Goal: Navigation & Orientation: Find specific page/section

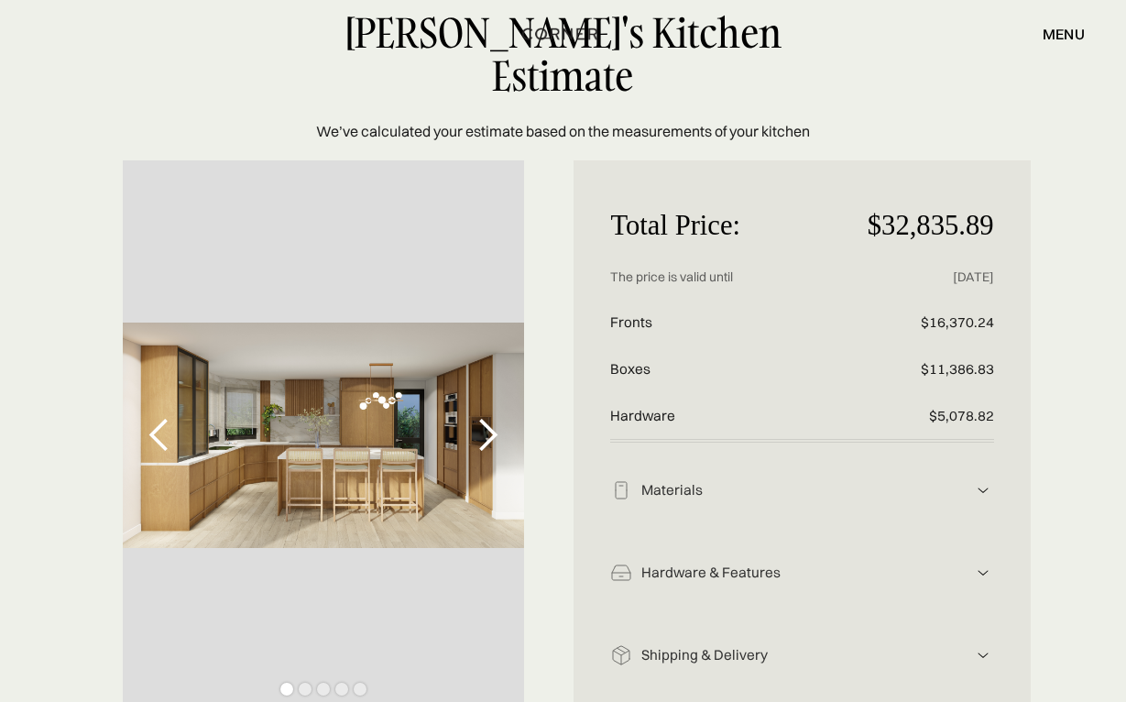
scroll to position [101, 0]
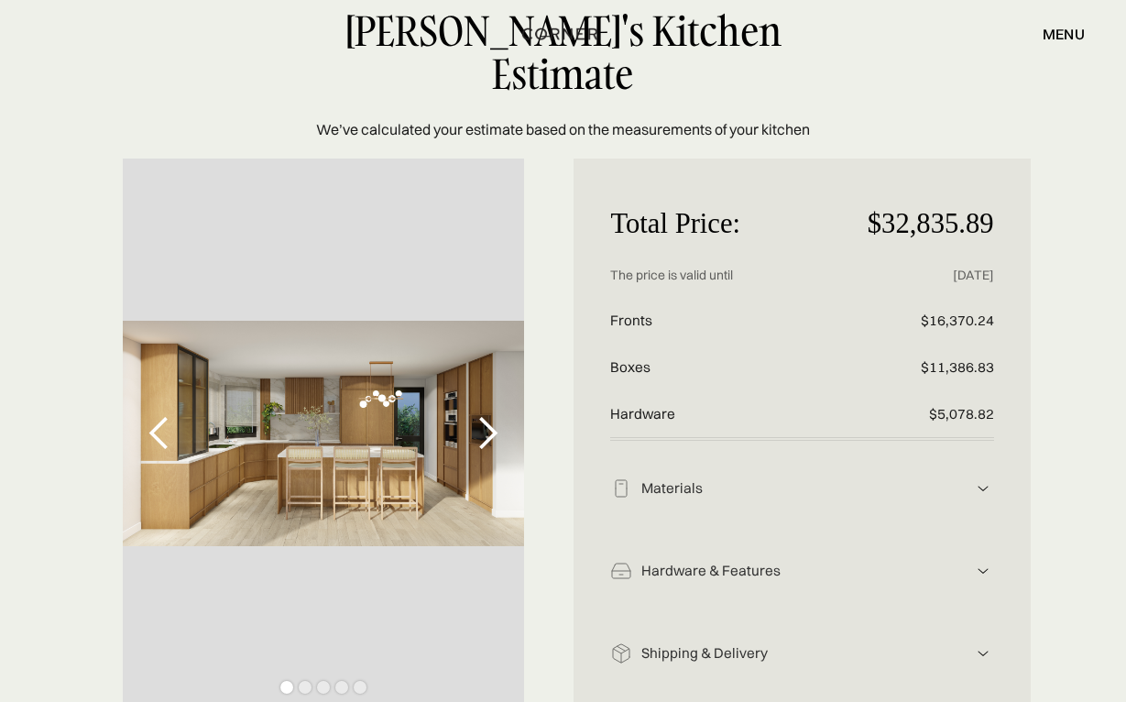
click at [488, 415] on div "next slide" at bounding box center [487, 433] width 37 height 37
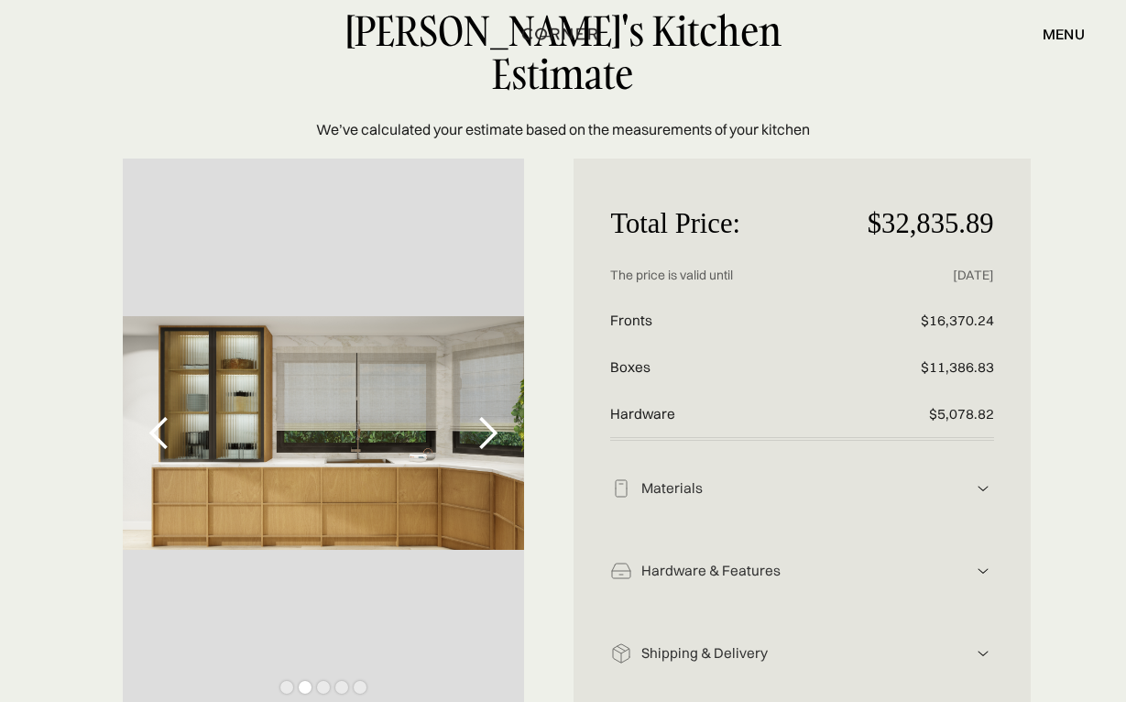
click at [487, 415] on div "next slide" at bounding box center [487, 433] width 37 height 37
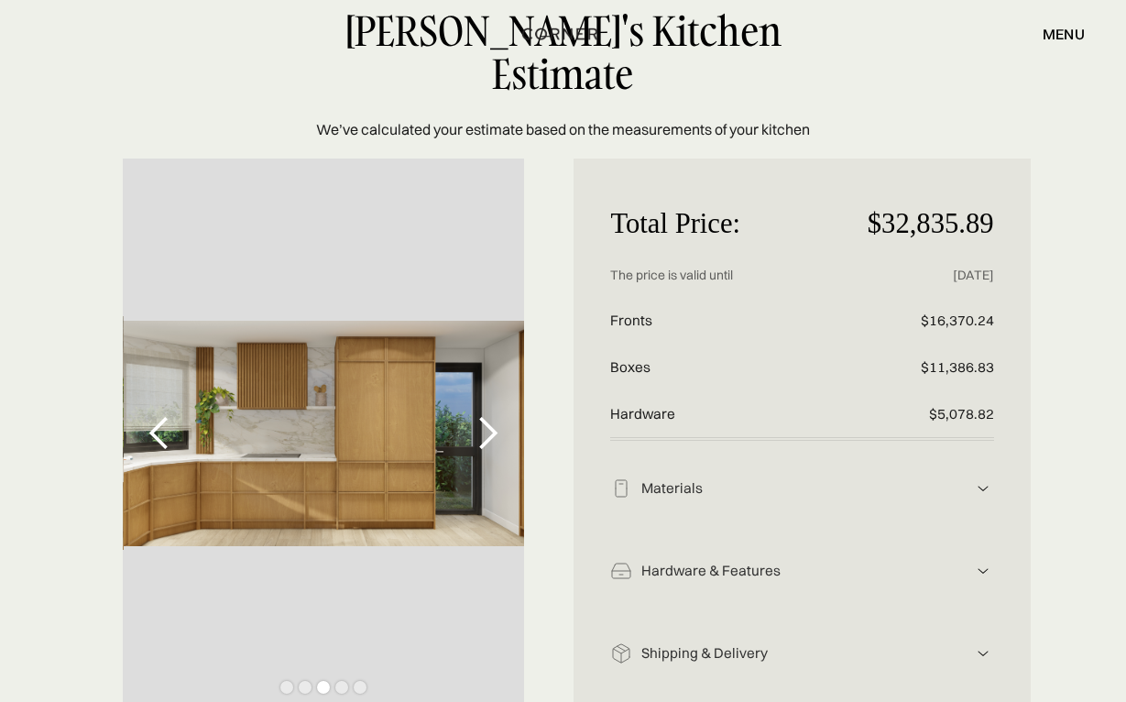
click at [487, 415] on div "next slide" at bounding box center [487, 433] width 37 height 37
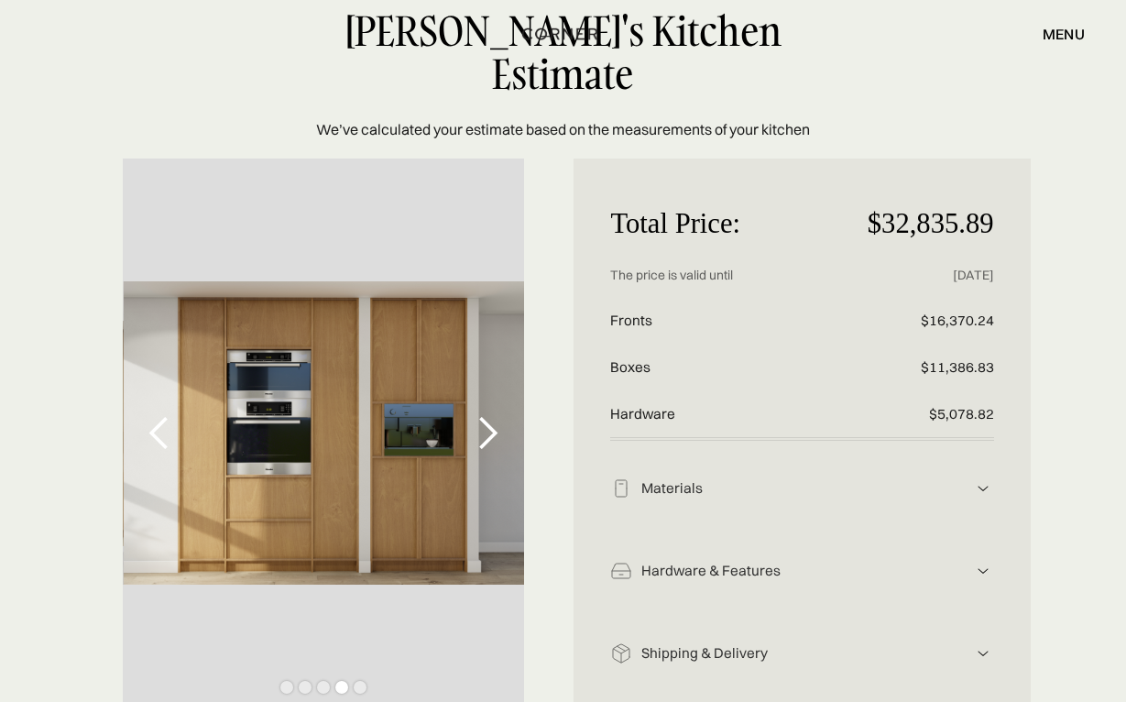
click at [488, 415] on div "next slide" at bounding box center [487, 433] width 37 height 37
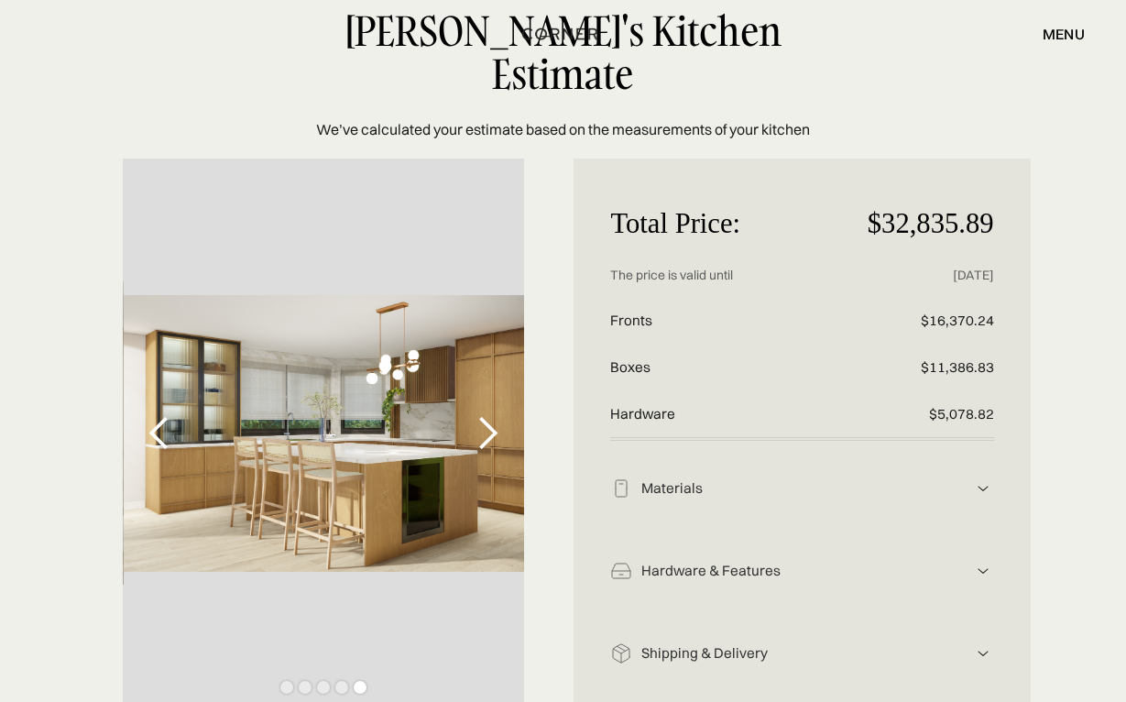
click at [488, 415] on div "next slide" at bounding box center [487, 433] width 37 height 37
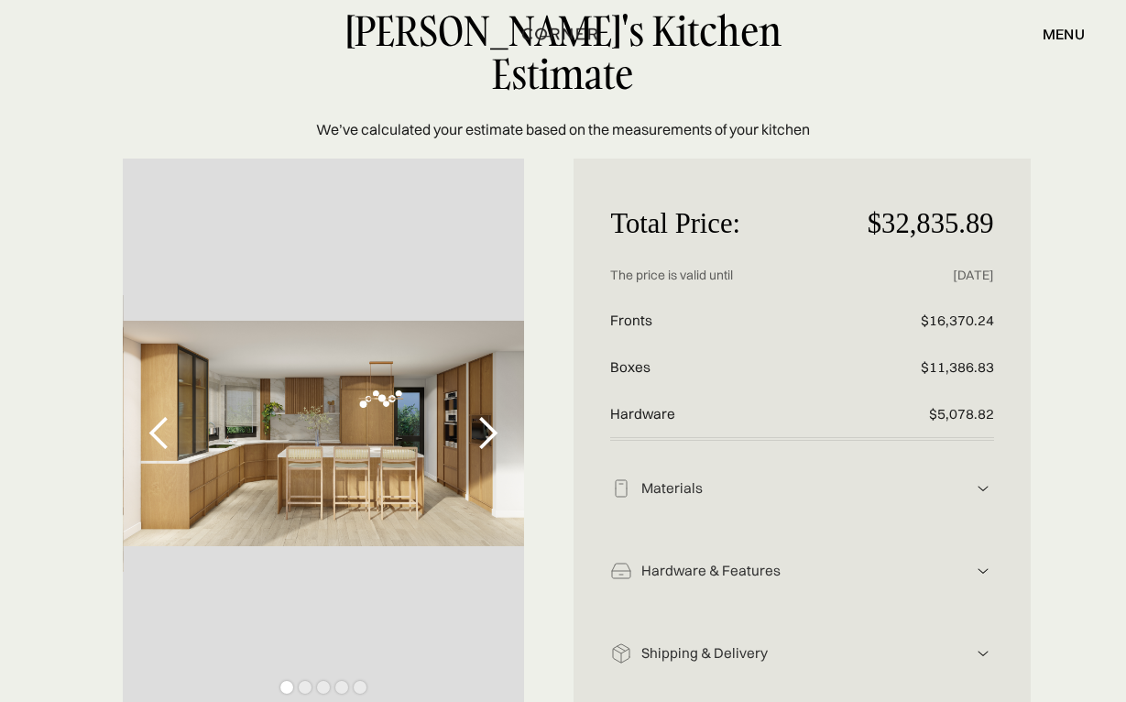
click at [488, 415] on div "next slide" at bounding box center [487, 433] width 37 height 37
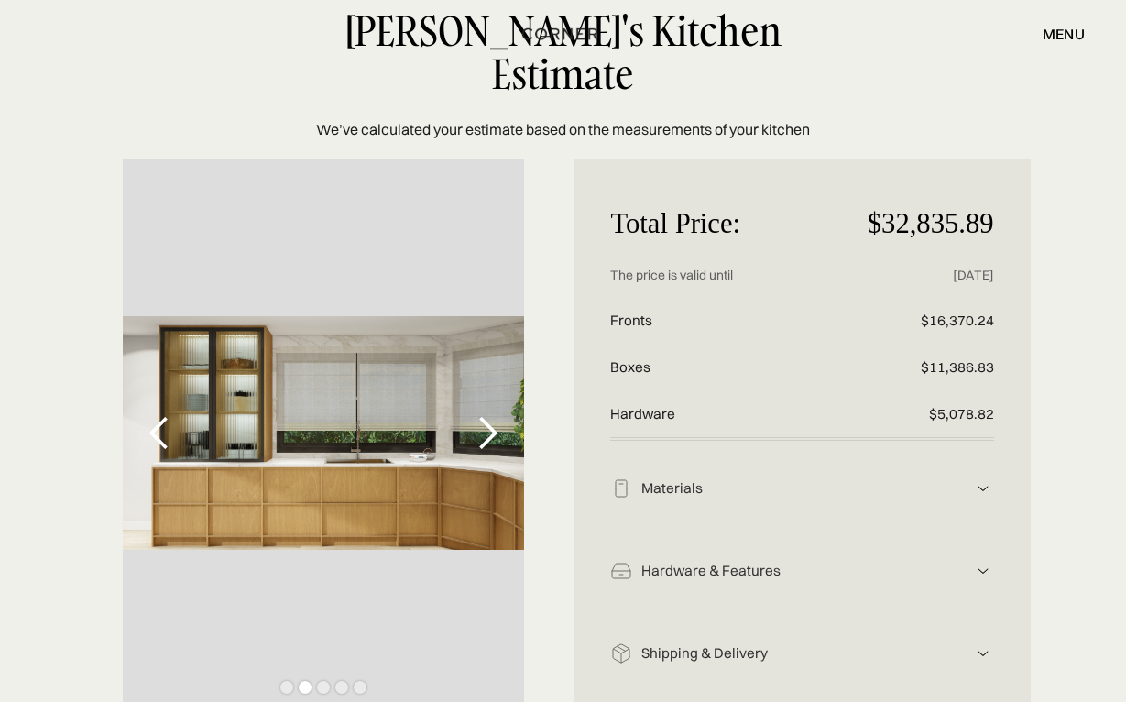
click at [488, 415] on div "next slide" at bounding box center [487, 433] width 37 height 37
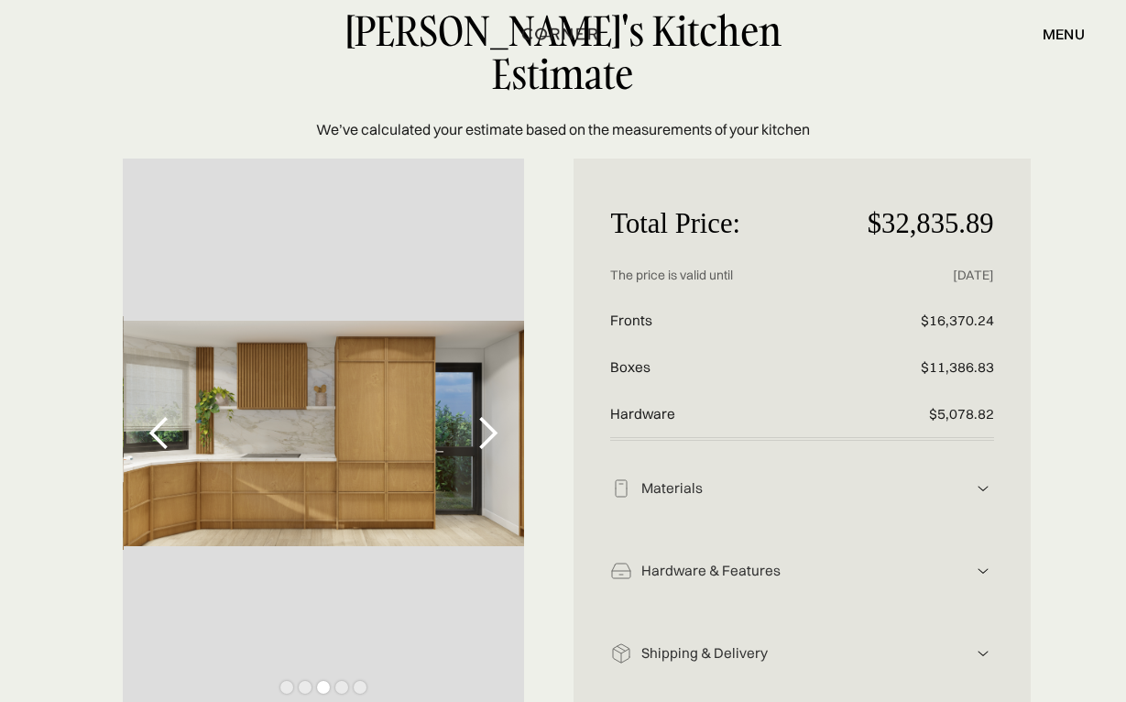
click at [488, 415] on div "next slide" at bounding box center [487, 433] width 37 height 37
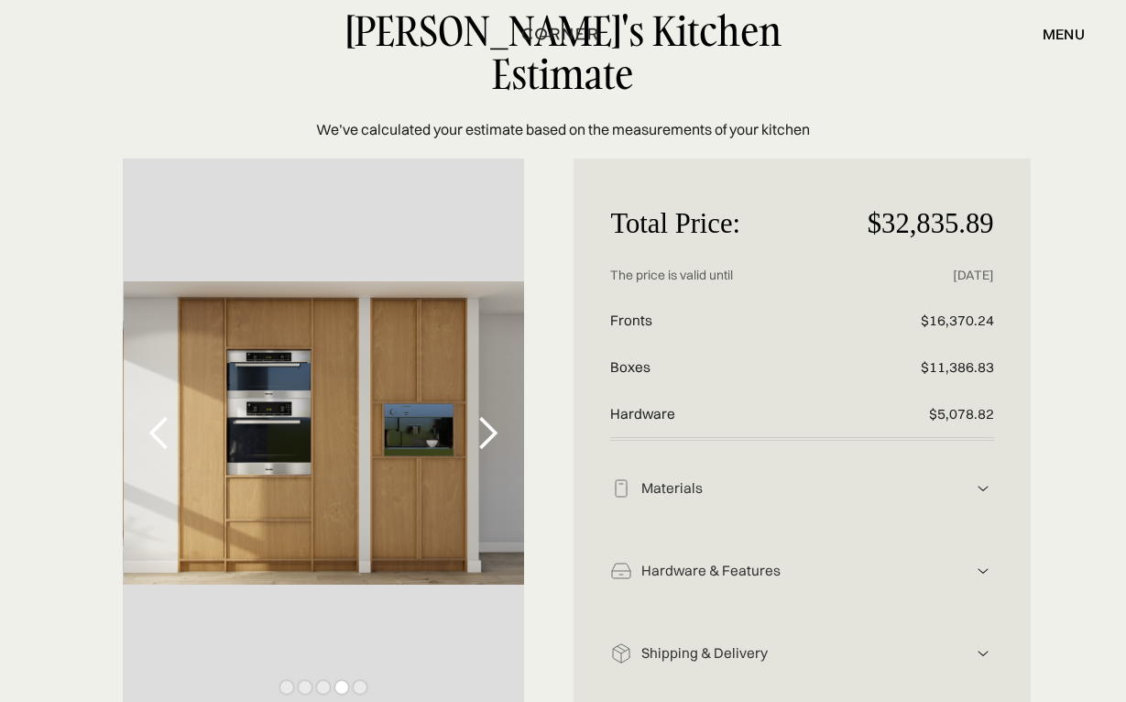
click at [488, 415] on div "next slide" at bounding box center [487, 433] width 37 height 37
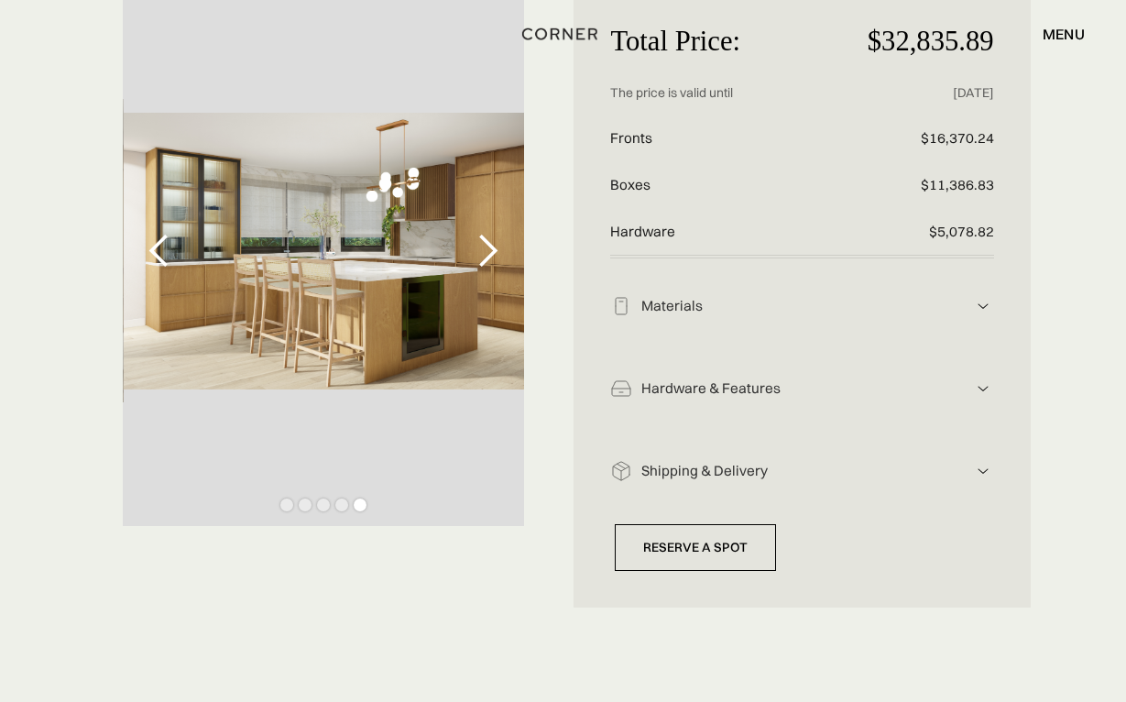
scroll to position [273, 0]
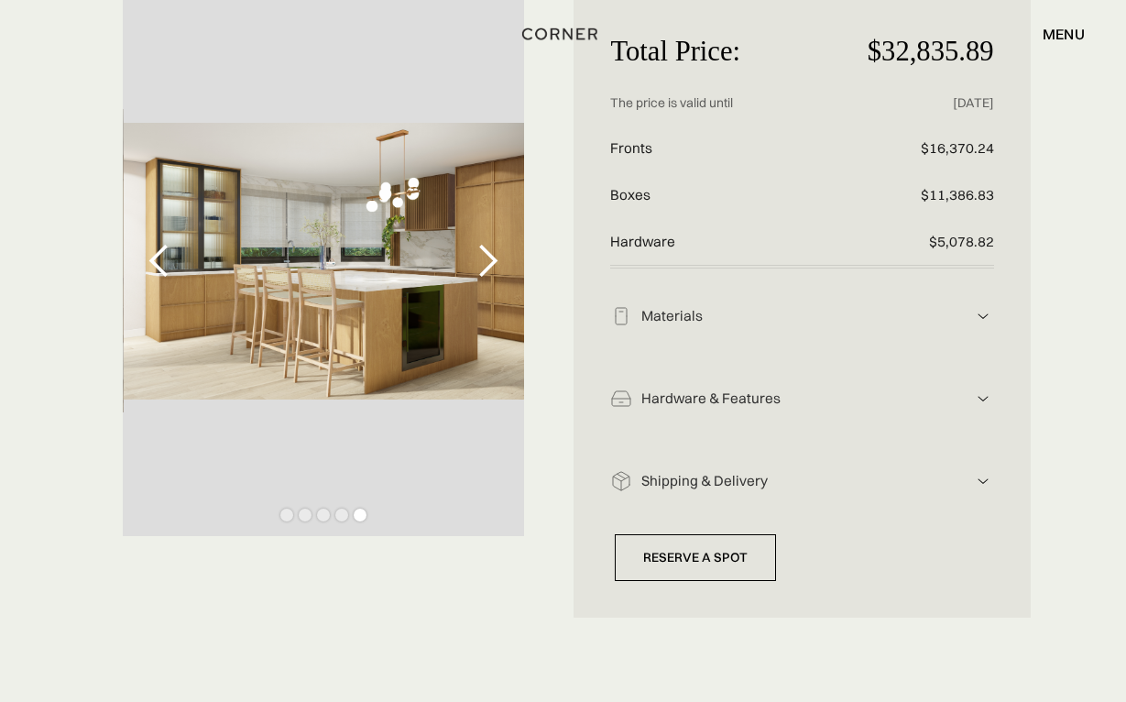
click at [676, 326] on div "Hardware & Features" at bounding box center [801, 316] width 339 height 19
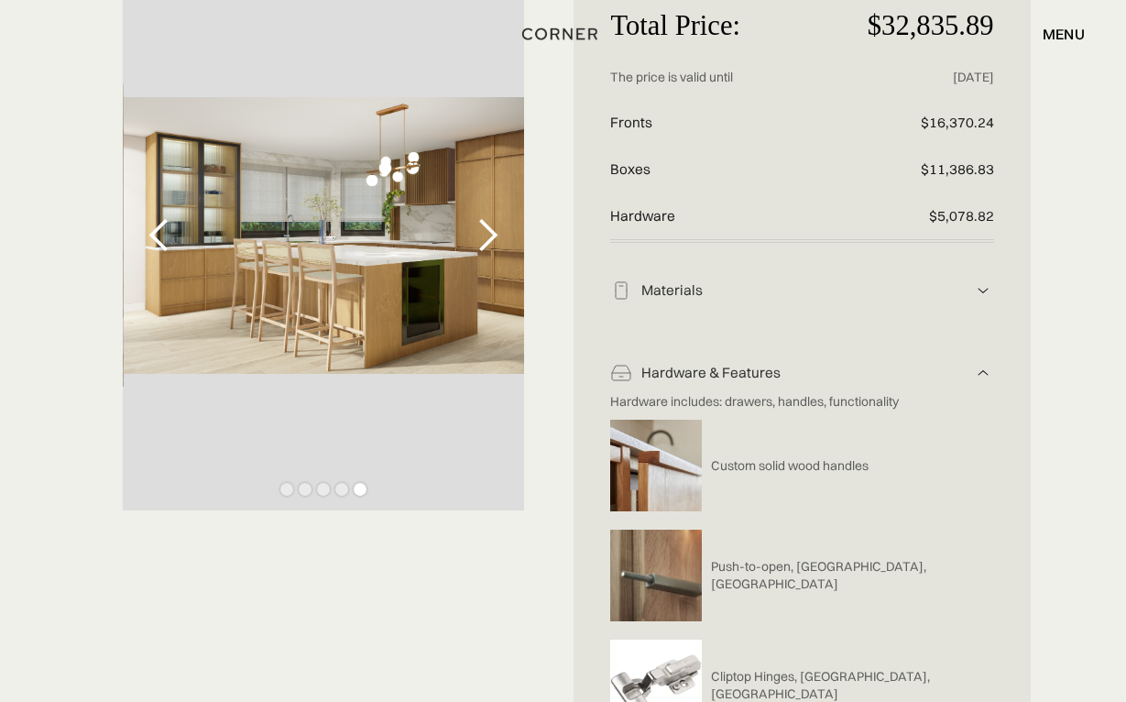
scroll to position [0, 0]
